Goal: Task Accomplishment & Management: Complete application form

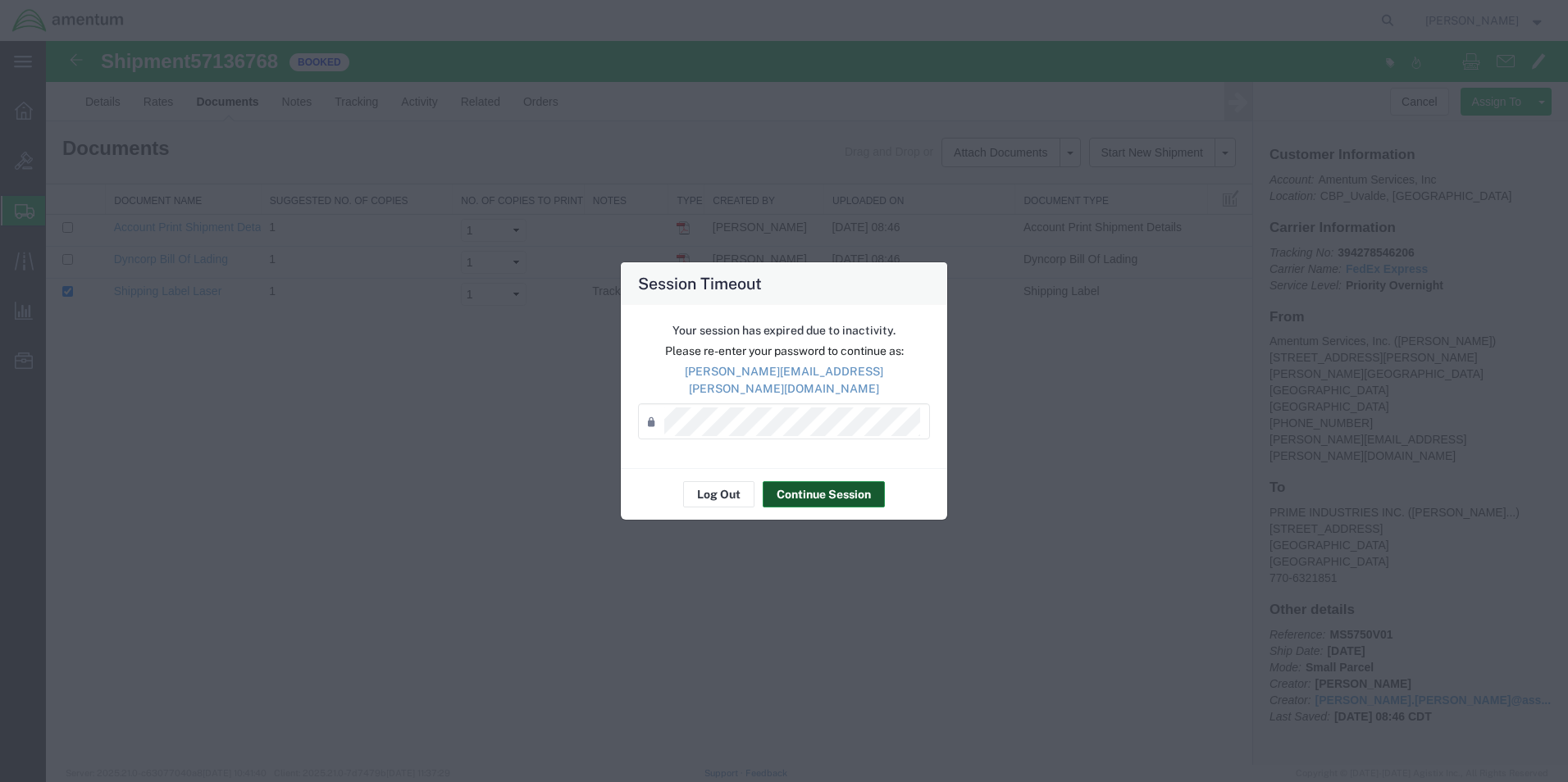
click at [804, 486] on button "Continue Session" at bounding box center [823, 494] width 122 height 26
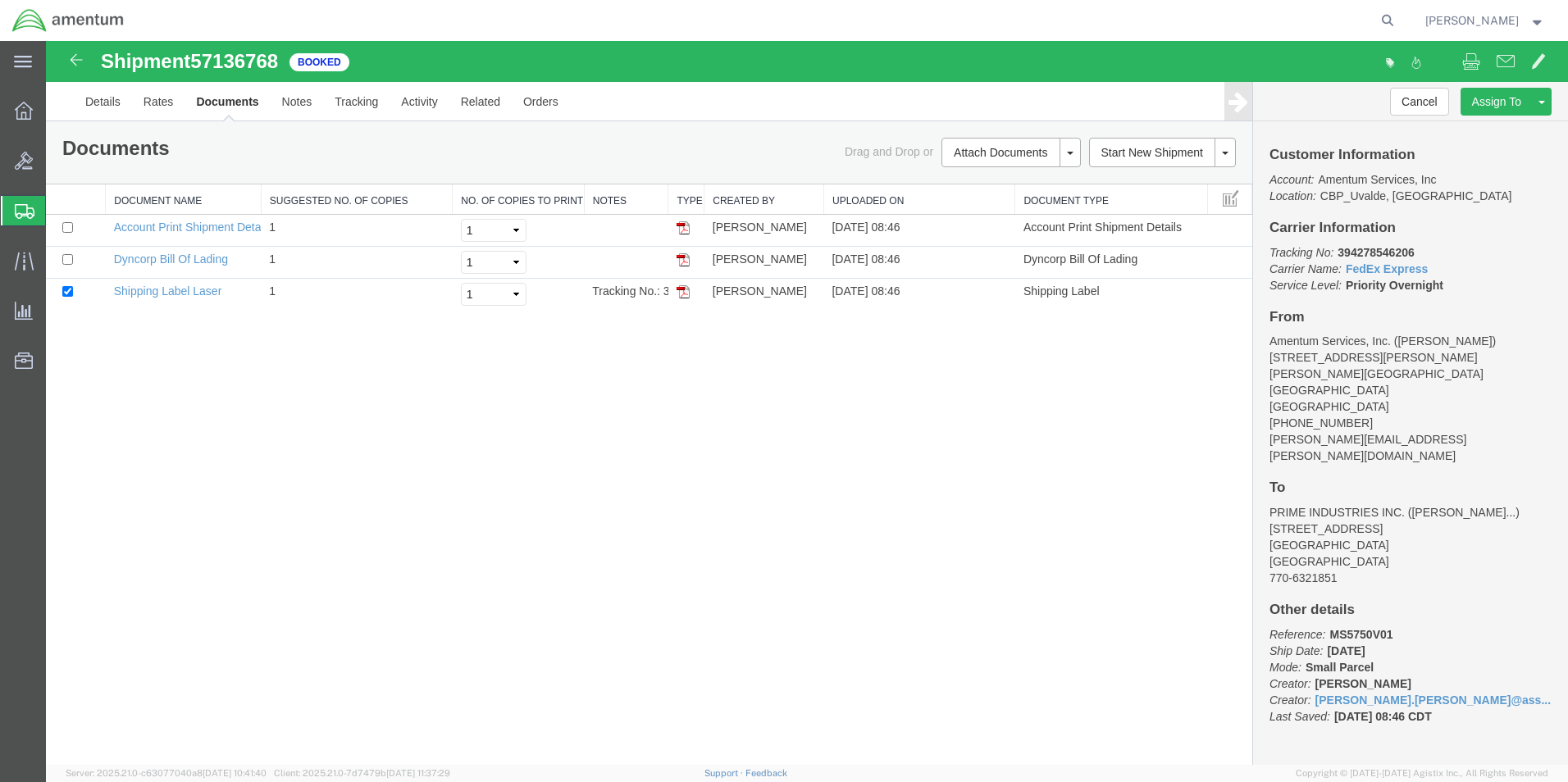
click at [0, 0] on span "Create Shipment" at bounding box center [0, 0] width 0 height 0
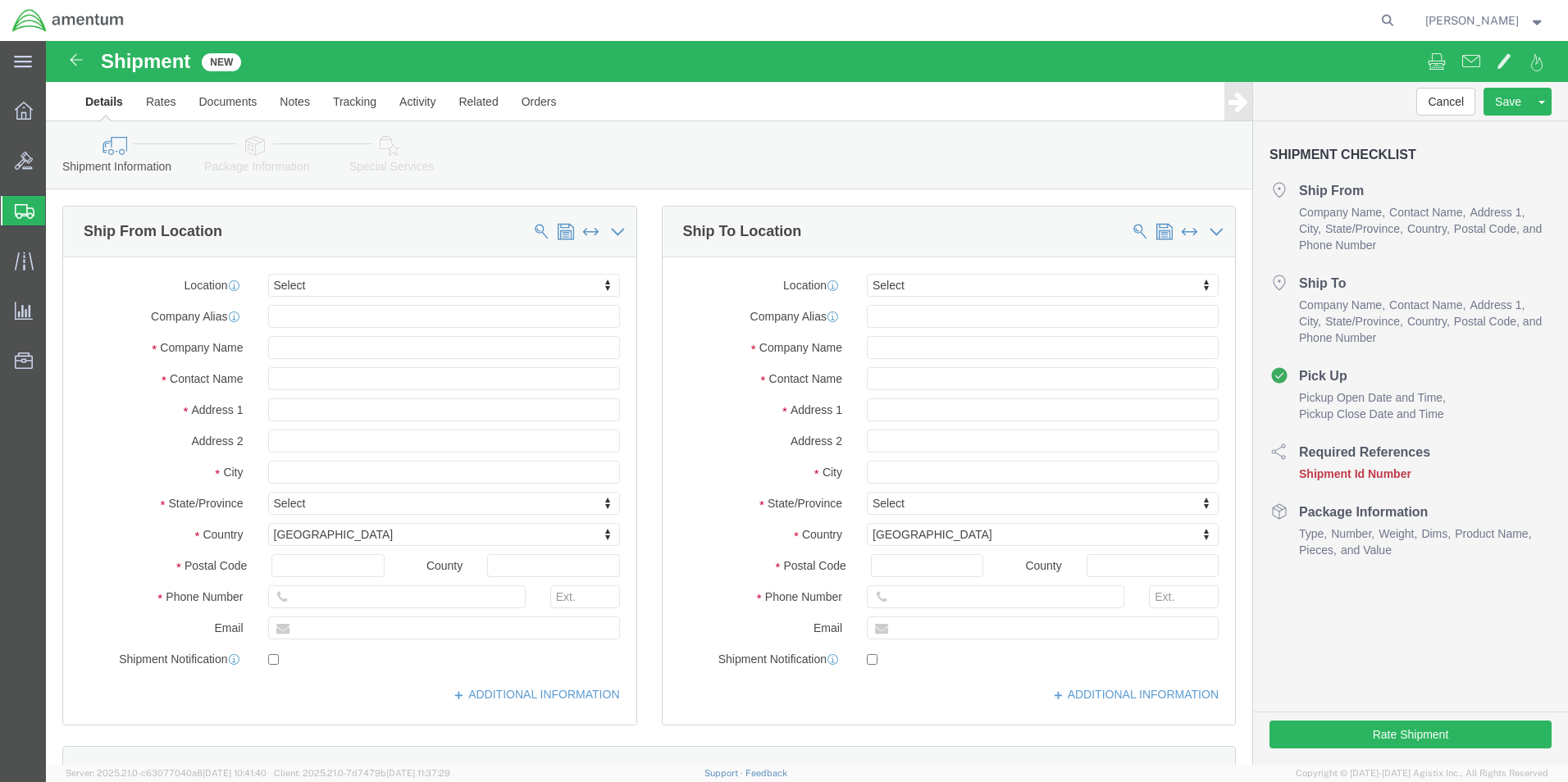
click at [0, 0] on span "Create from Template" at bounding box center [0, 0] width 0 height 0
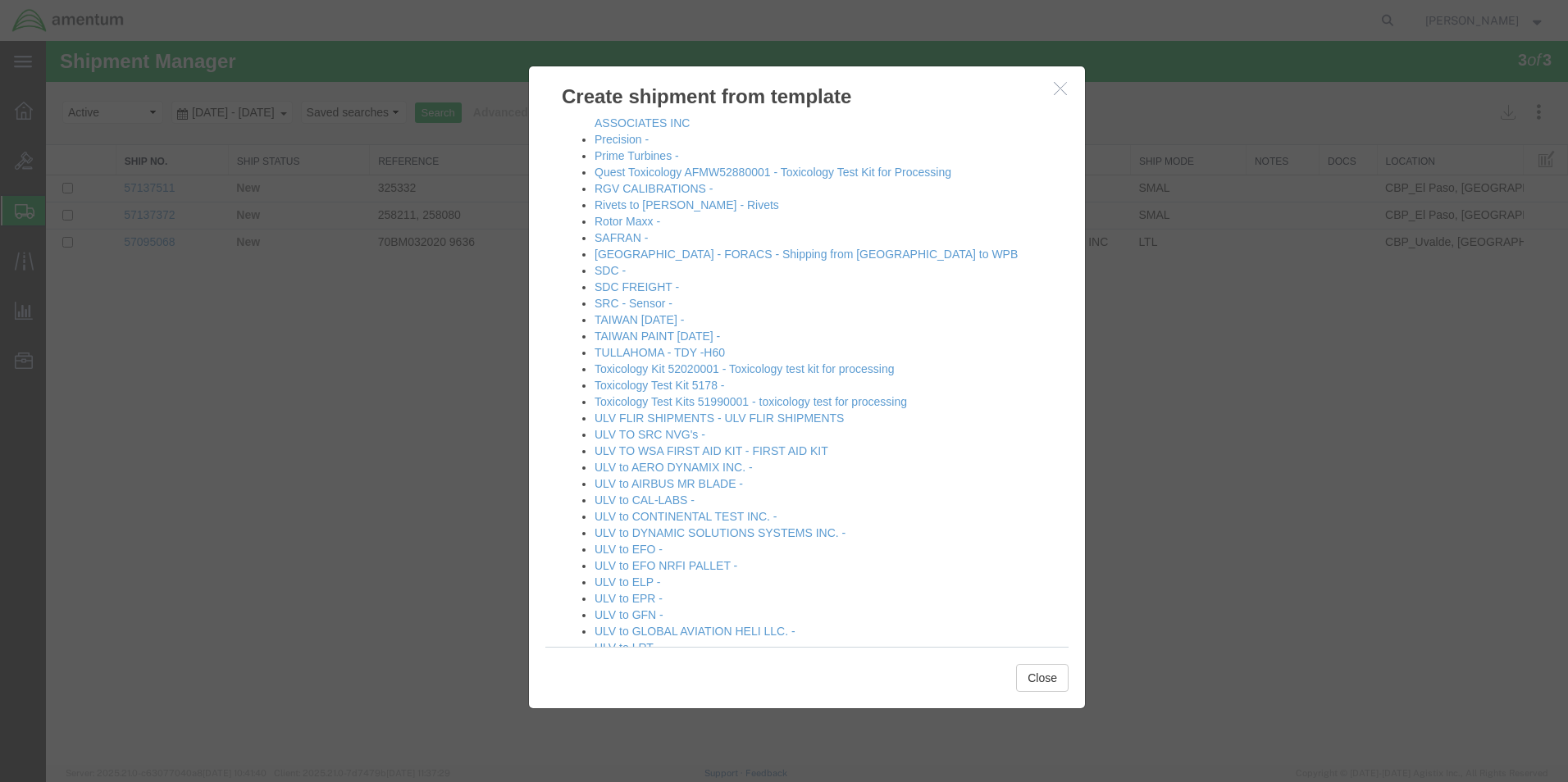
scroll to position [984, 0]
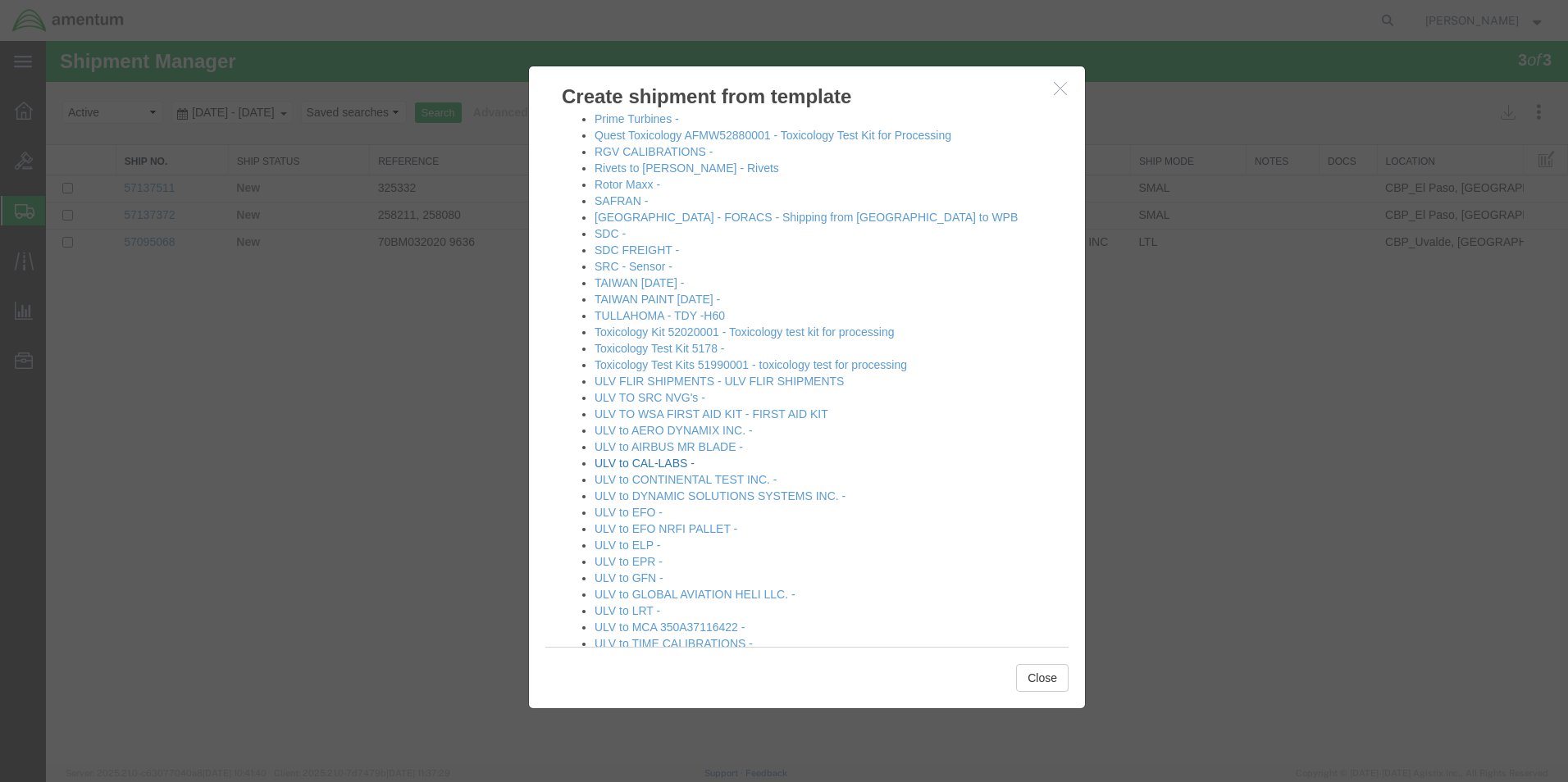
click at [674, 458] on link "ULV to CAL-LABS -" at bounding box center [644, 463] width 100 height 14
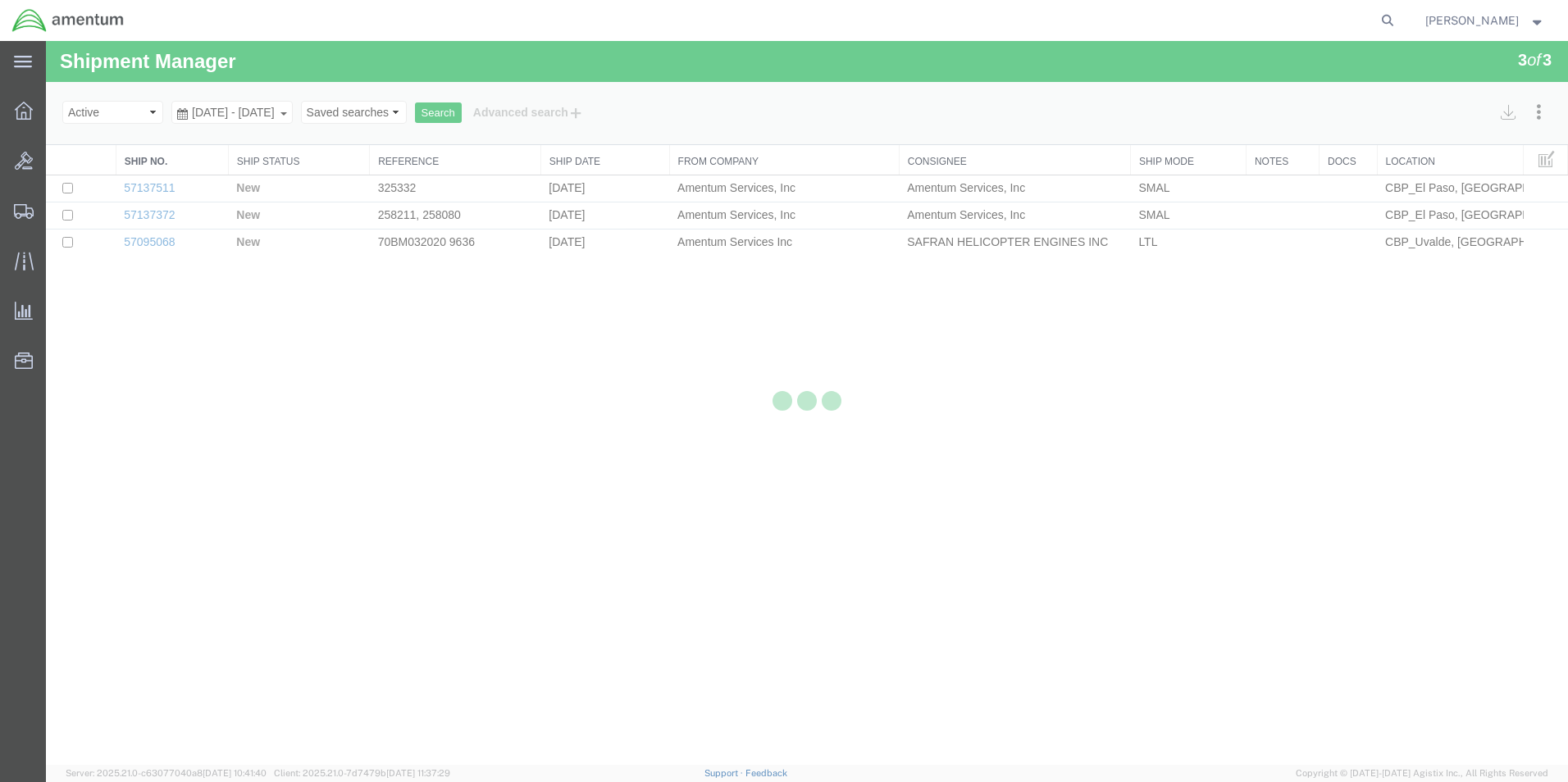
select select "49950"
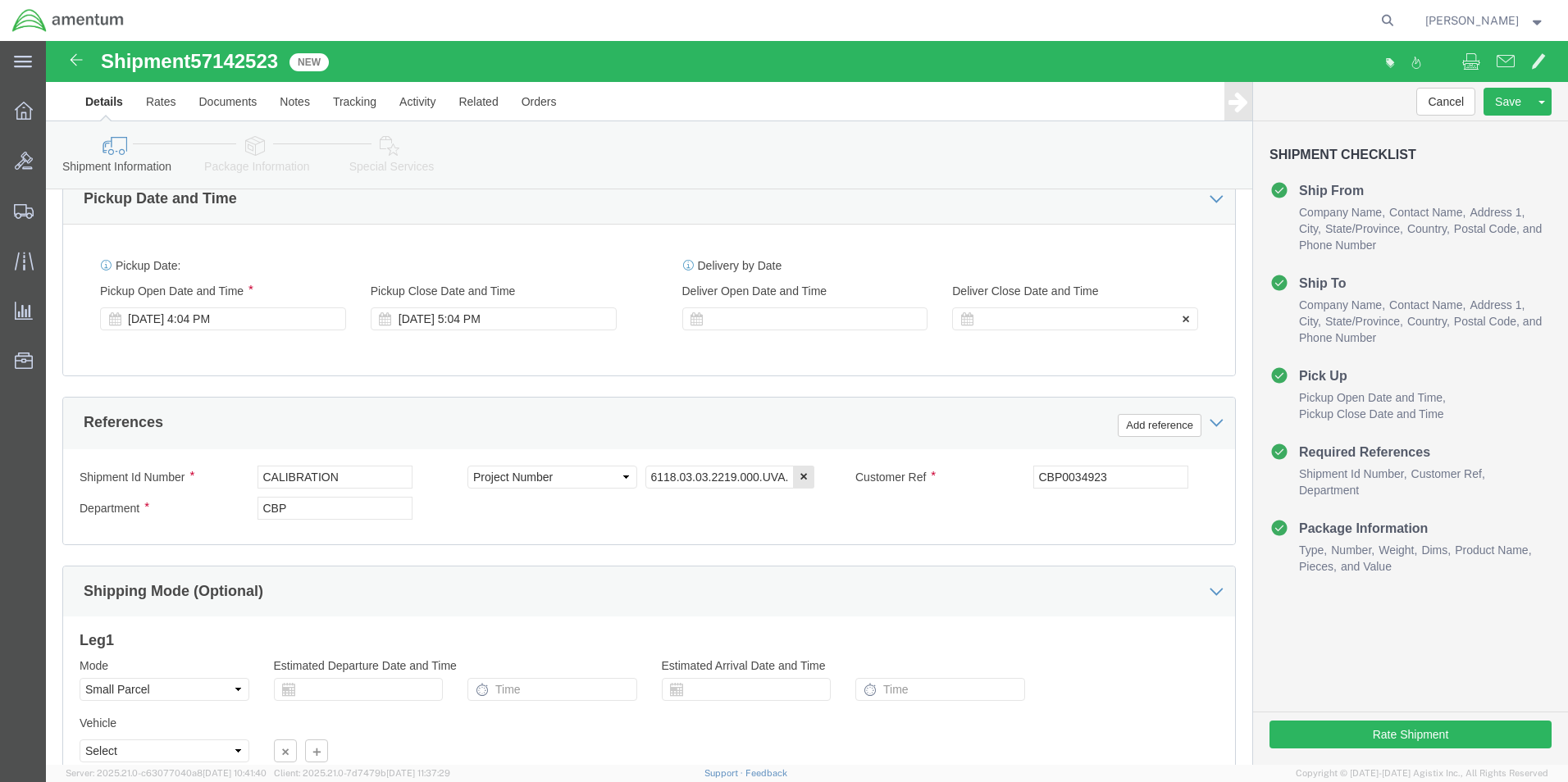
scroll to position [575, 0]
click input "CBP0034923"
type input "CBP0045095 line4"
click div "Shipment Id Number CALIBRATION Select Account Type Activity ID Airline Appointm…"
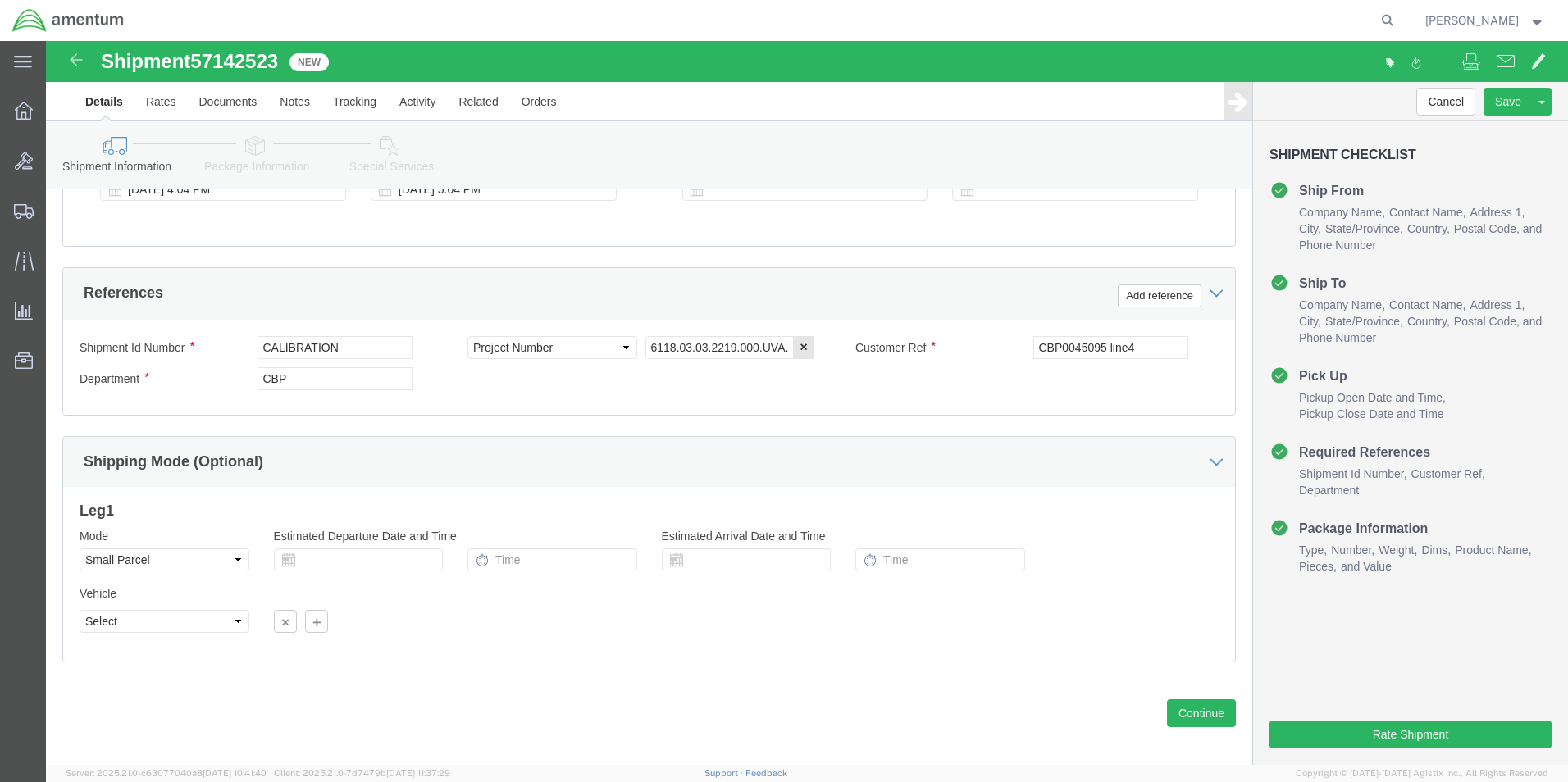
scroll to position [715, 0]
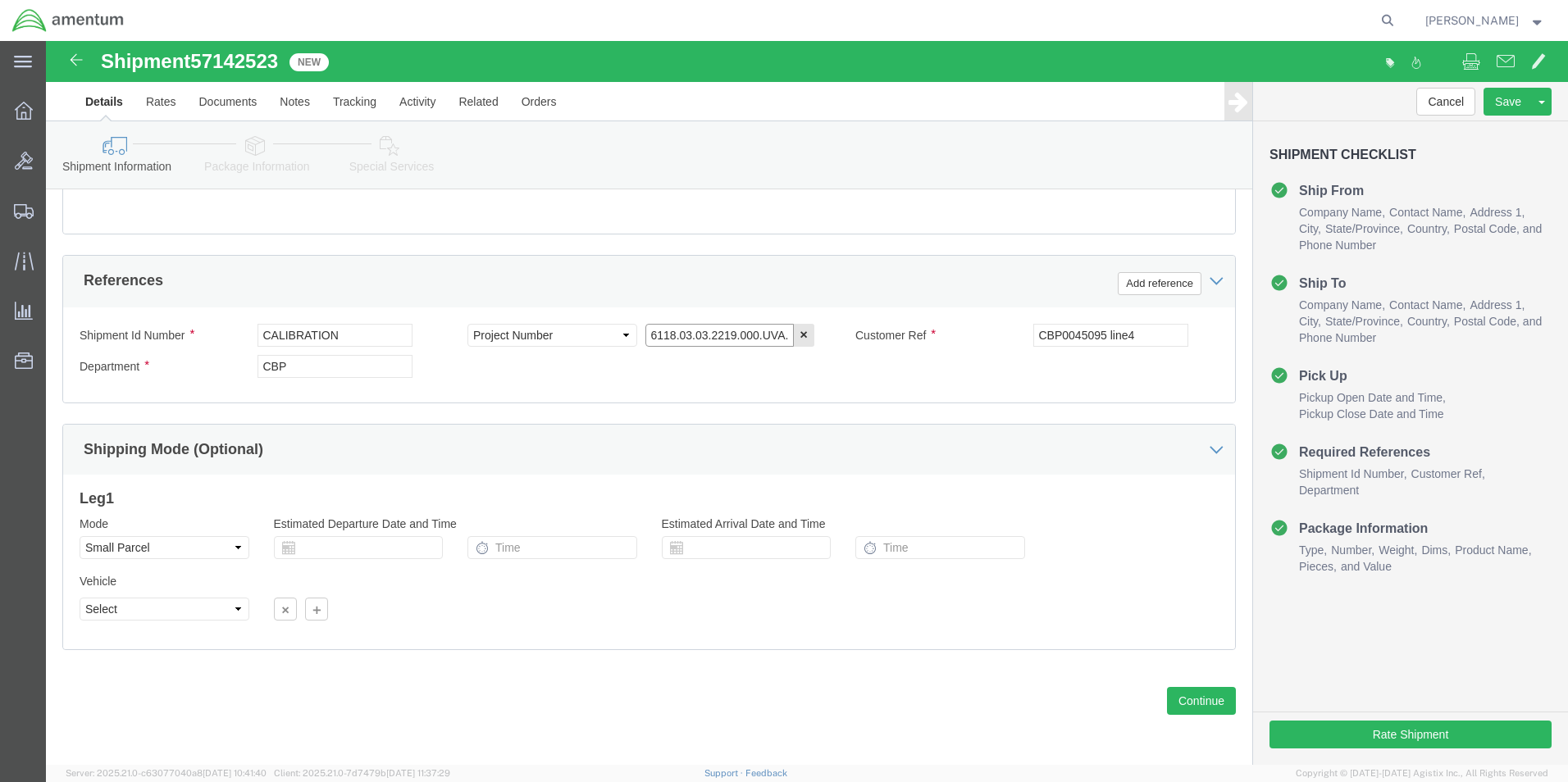
click input "6118.03.03.2219.000.UVA.0000"
type input "6118.04.03.2219.000.UVA.0000"
click div "Shipment Id Number CALIBRATION Select Account Type Activity ID Airline Appointm…"
click button "Continue"
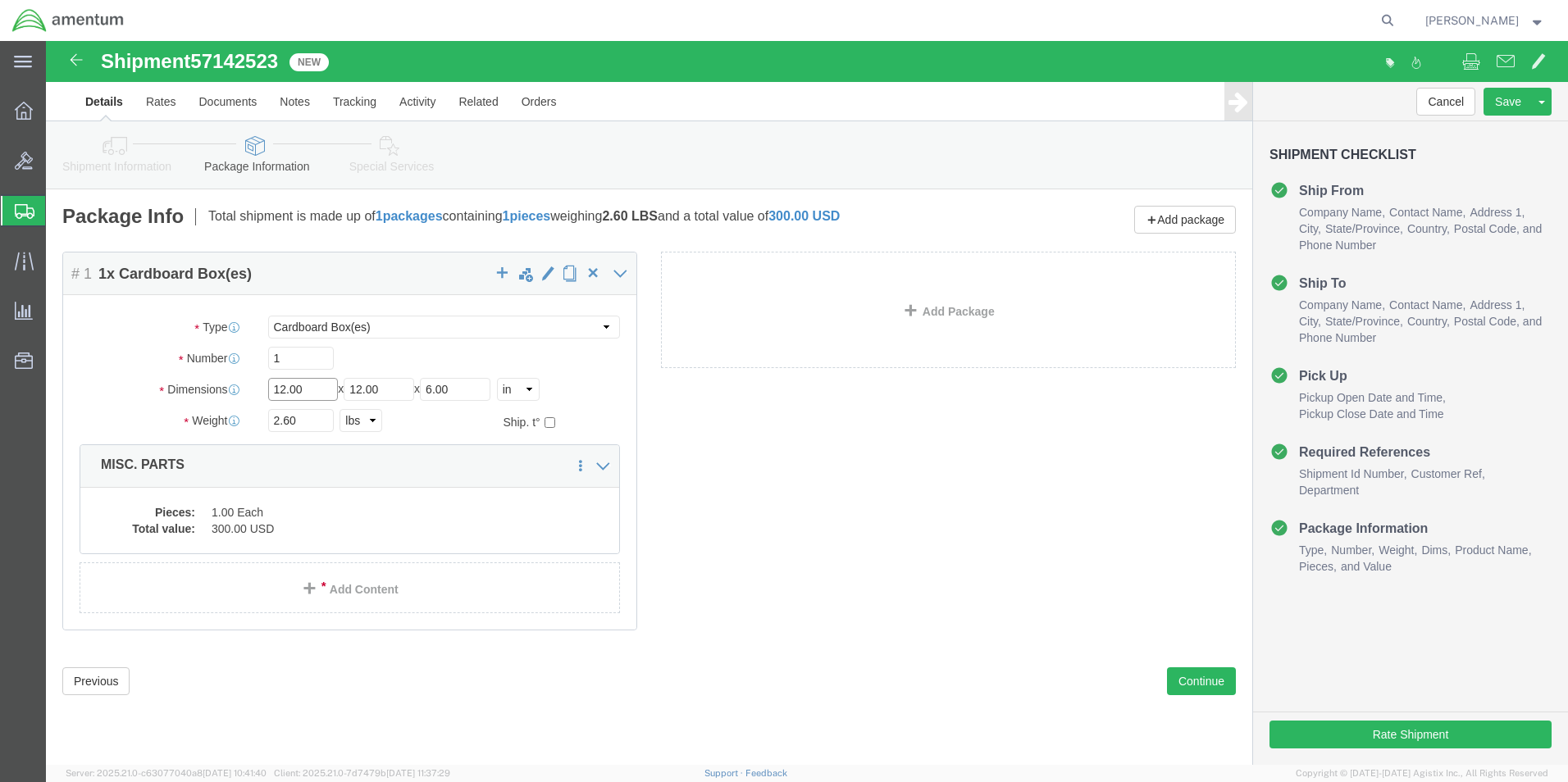
click input "12.00"
type input "1"
type input "18.00"
type input "16.00"
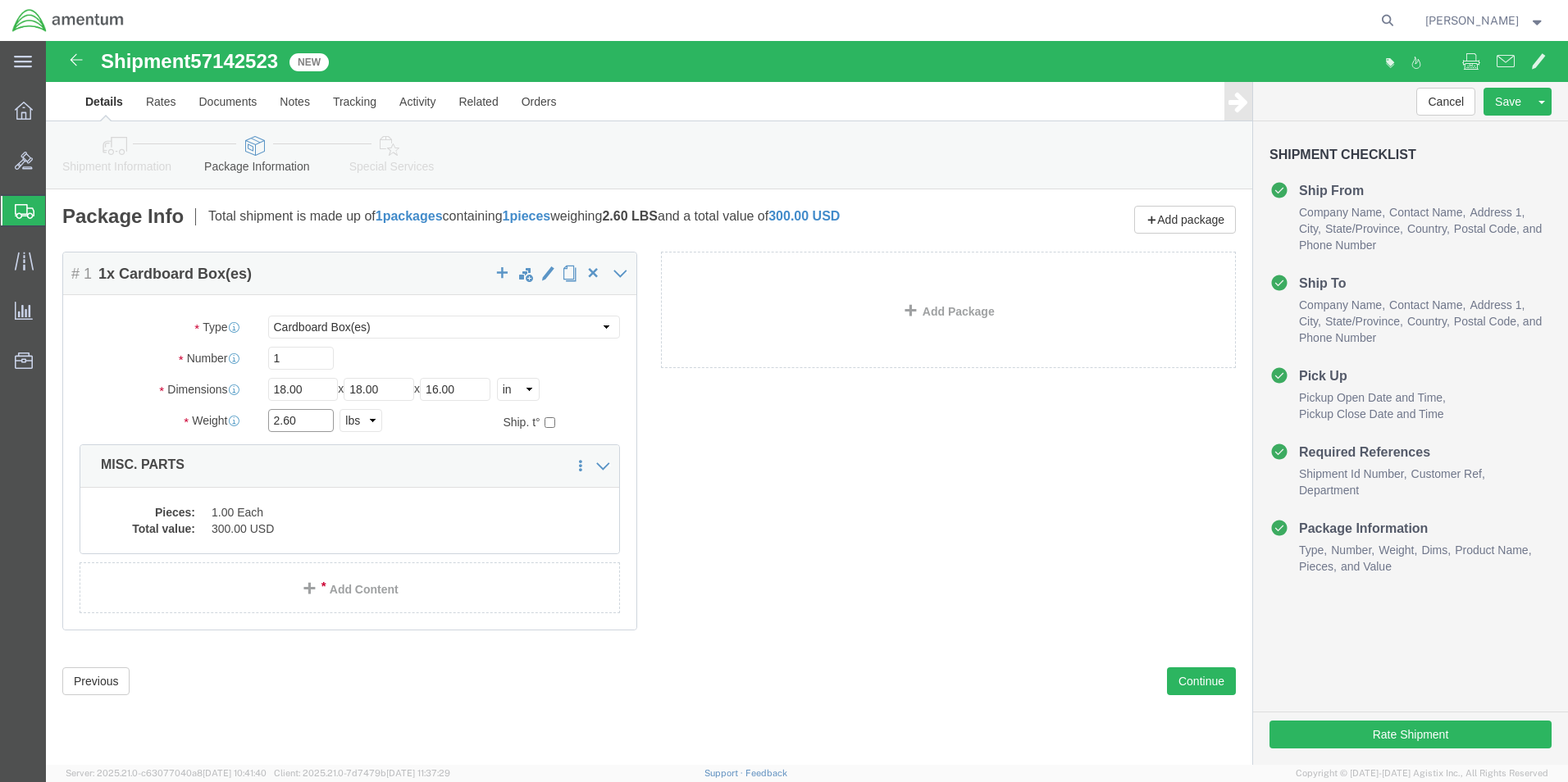
click input "2.60"
type input "2"
type input "16.2"
click dd "1.00 Each"
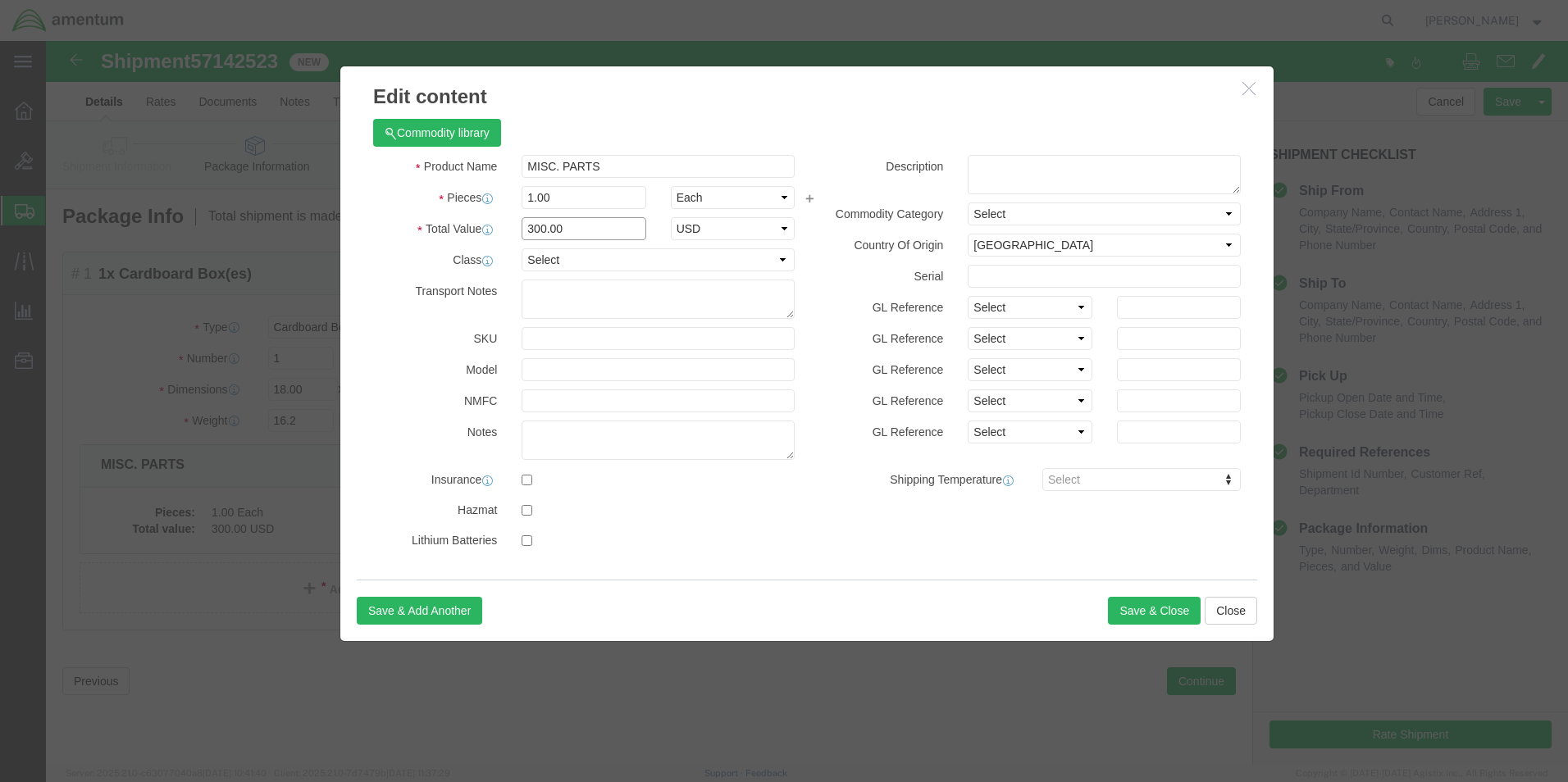
click input "300.00"
type input "3"
type input "1836.00"
click div "Commodity library"
click button "Save & Close"
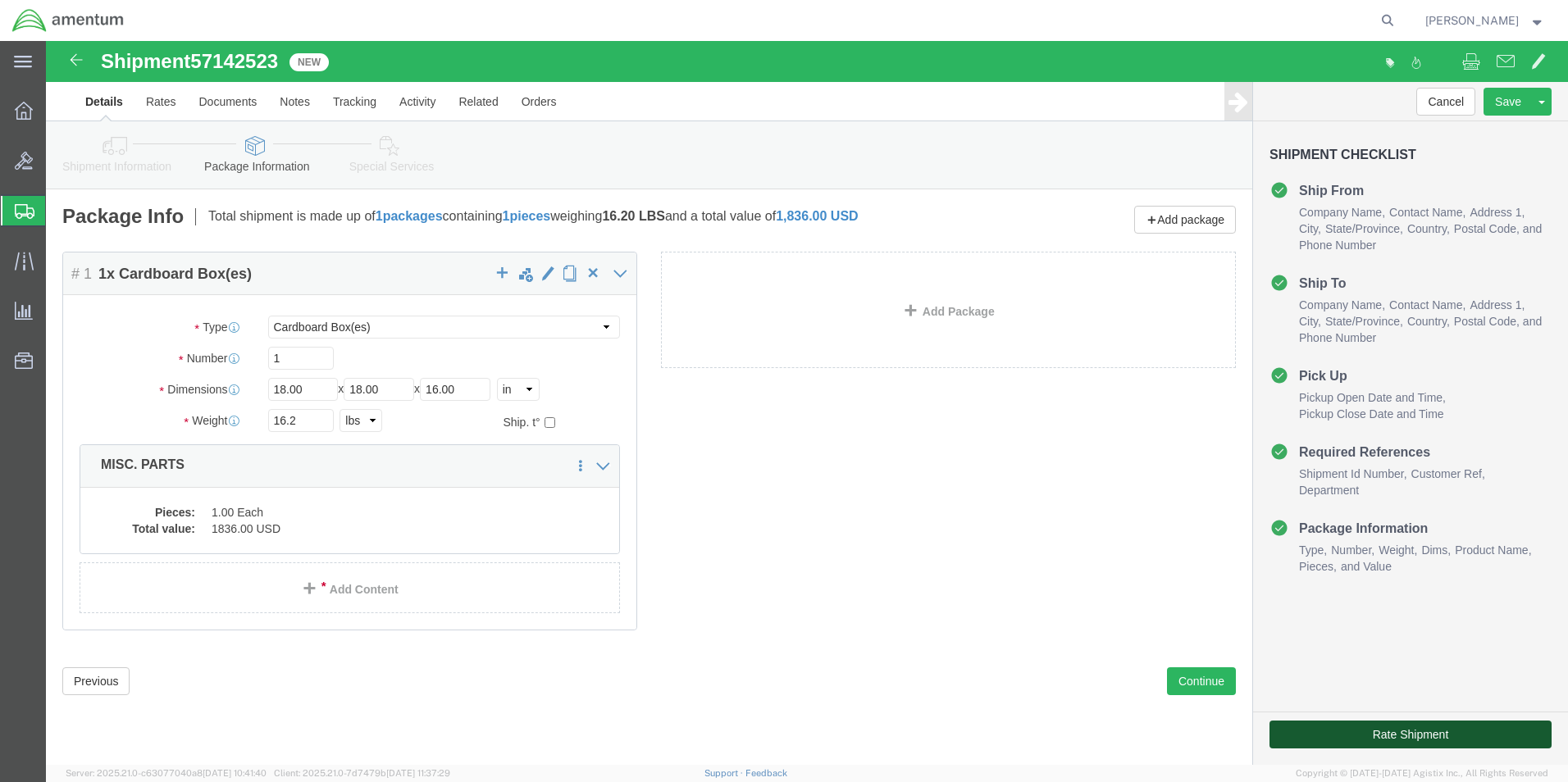
click button "Rate Shipment"
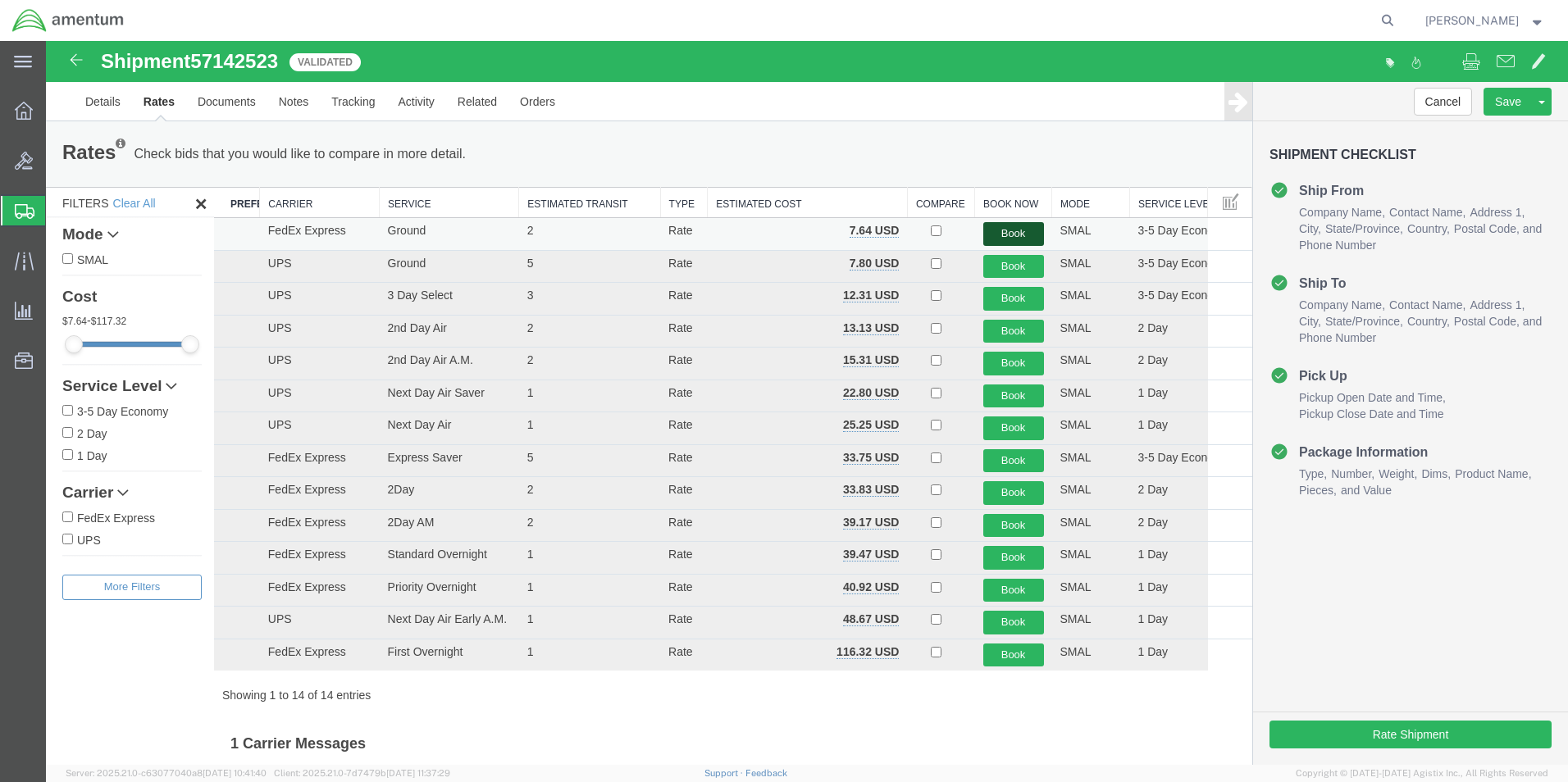
click at [1004, 235] on button "Book" at bounding box center [1013, 234] width 60 height 23
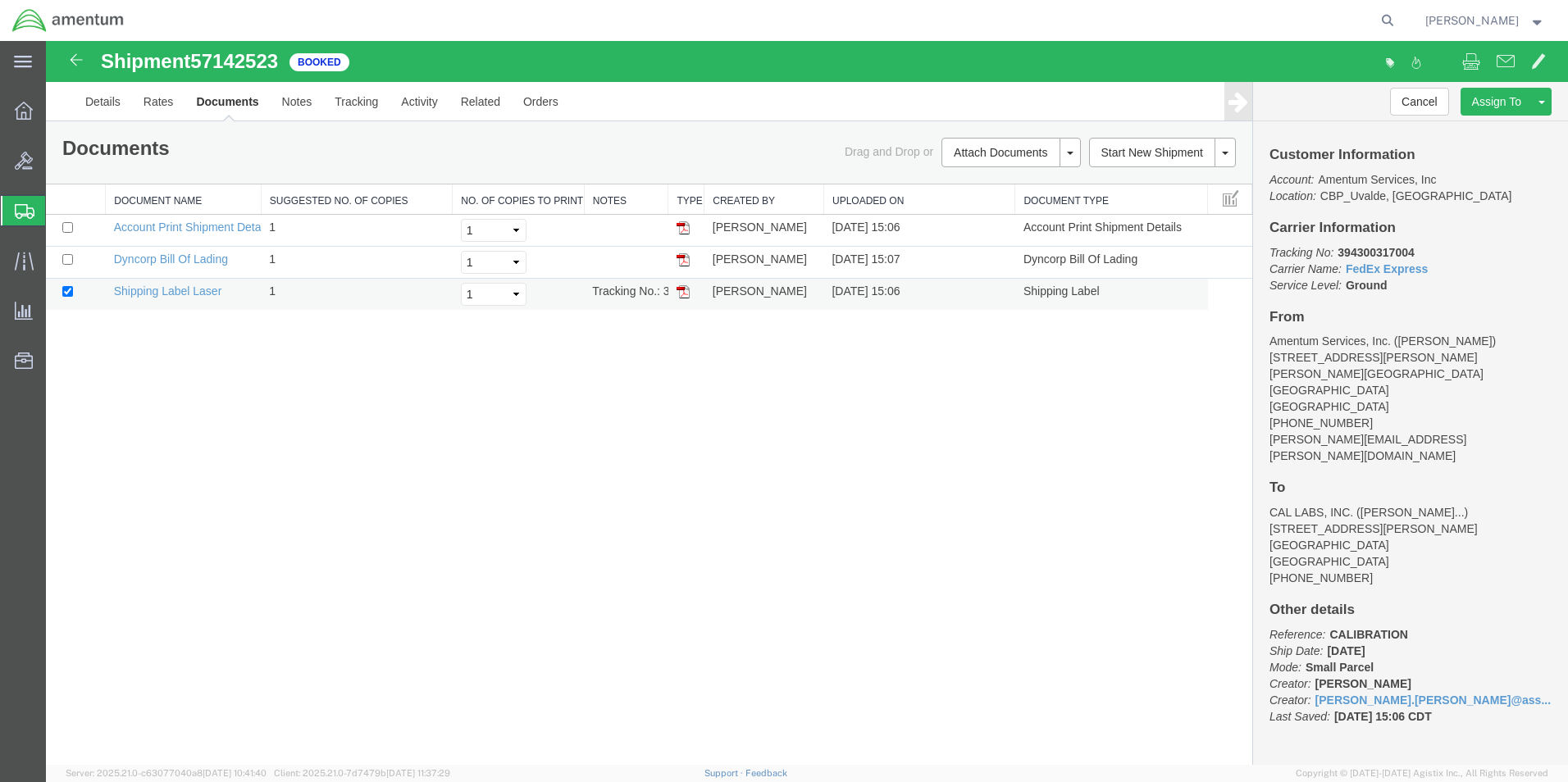
click at [676, 291] on img at bounding box center [683, 291] width 14 height 14
click at [1534, 23] on strong "button" at bounding box center [1537, 20] width 14 height 5
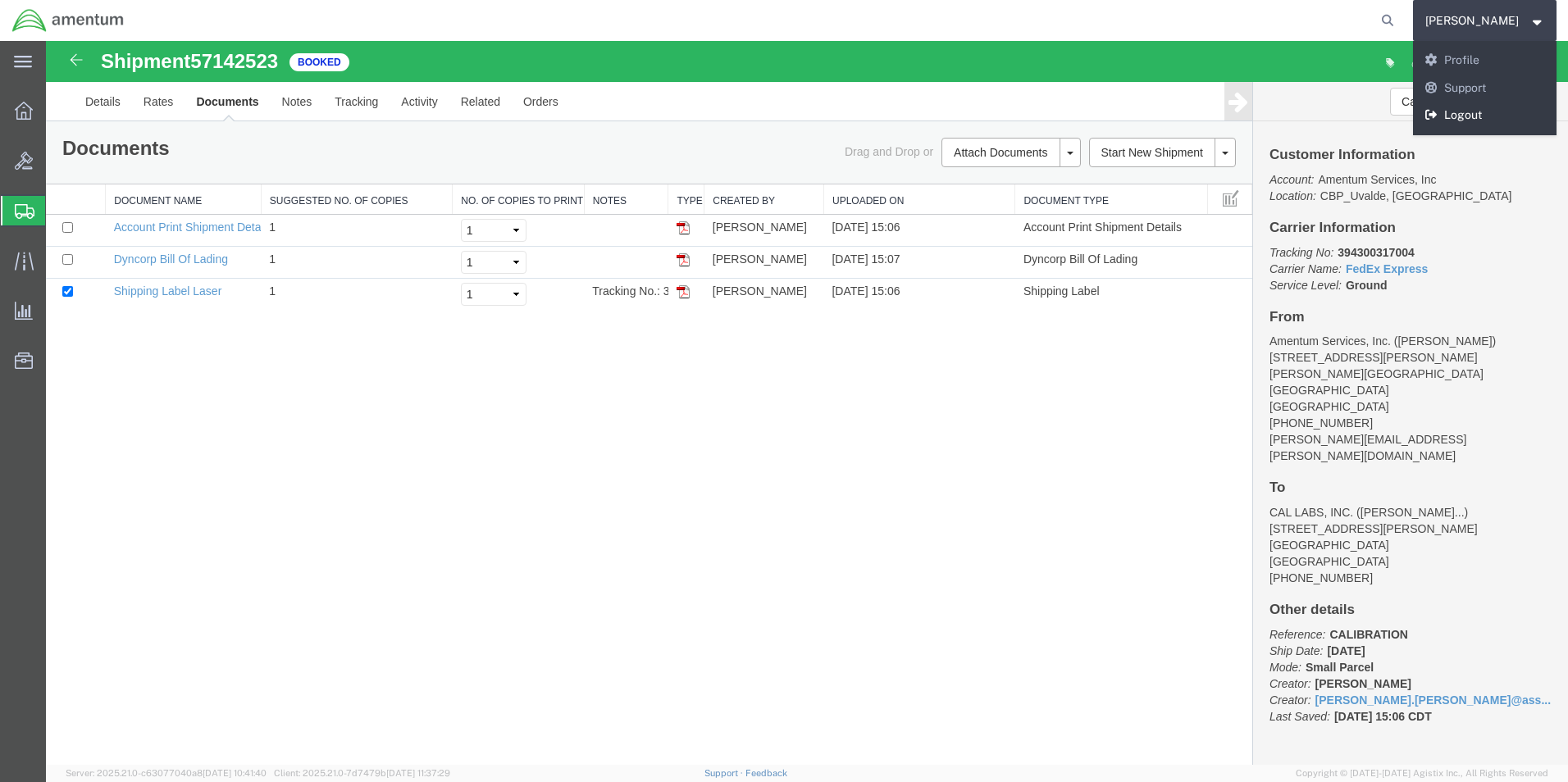
click at [1472, 119] on link "Logout" at bounding box center [1485, 115] width 144 height 28
